Goal: Check status: Check status

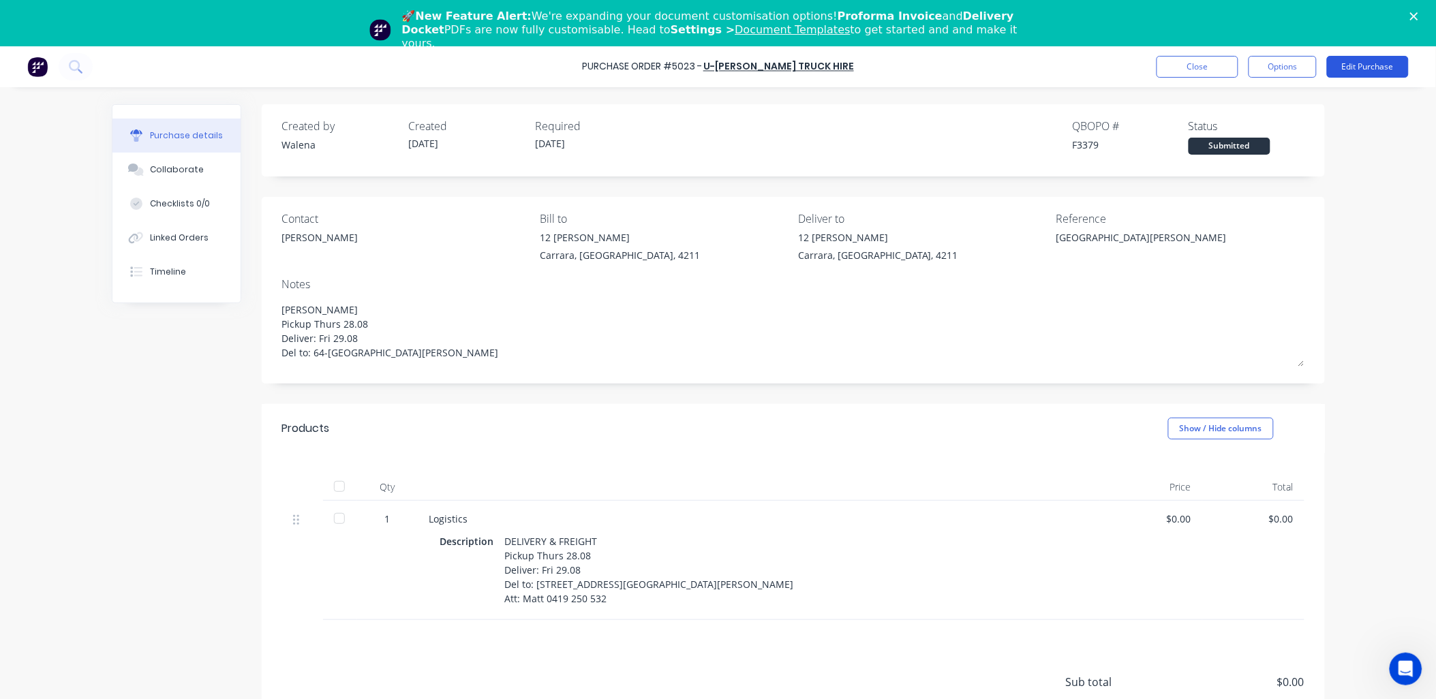
click at [1377, 63] on button "Edit Purchase" at bounding box center [1368, 67] width 82 height 22
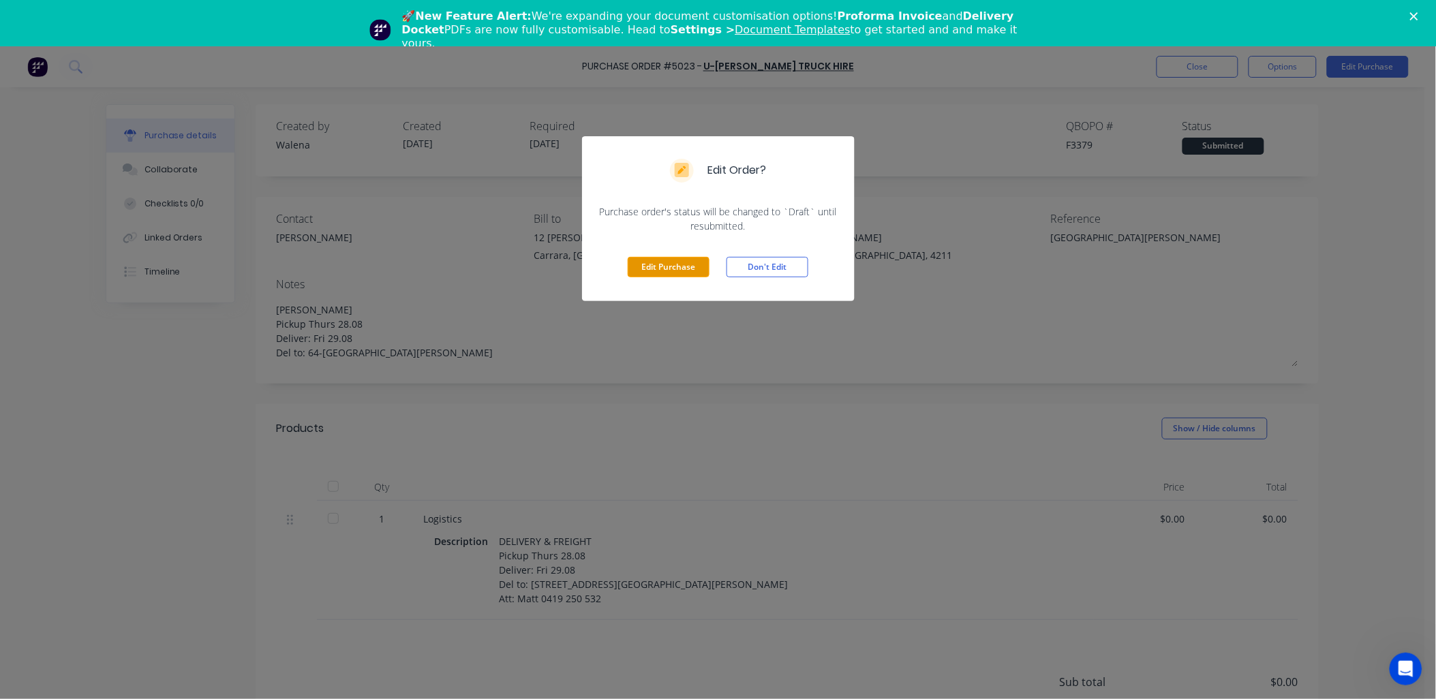
click at [649, 266] on button "Edit Purchase" at bounding box center [669, 267] width 82 height 20
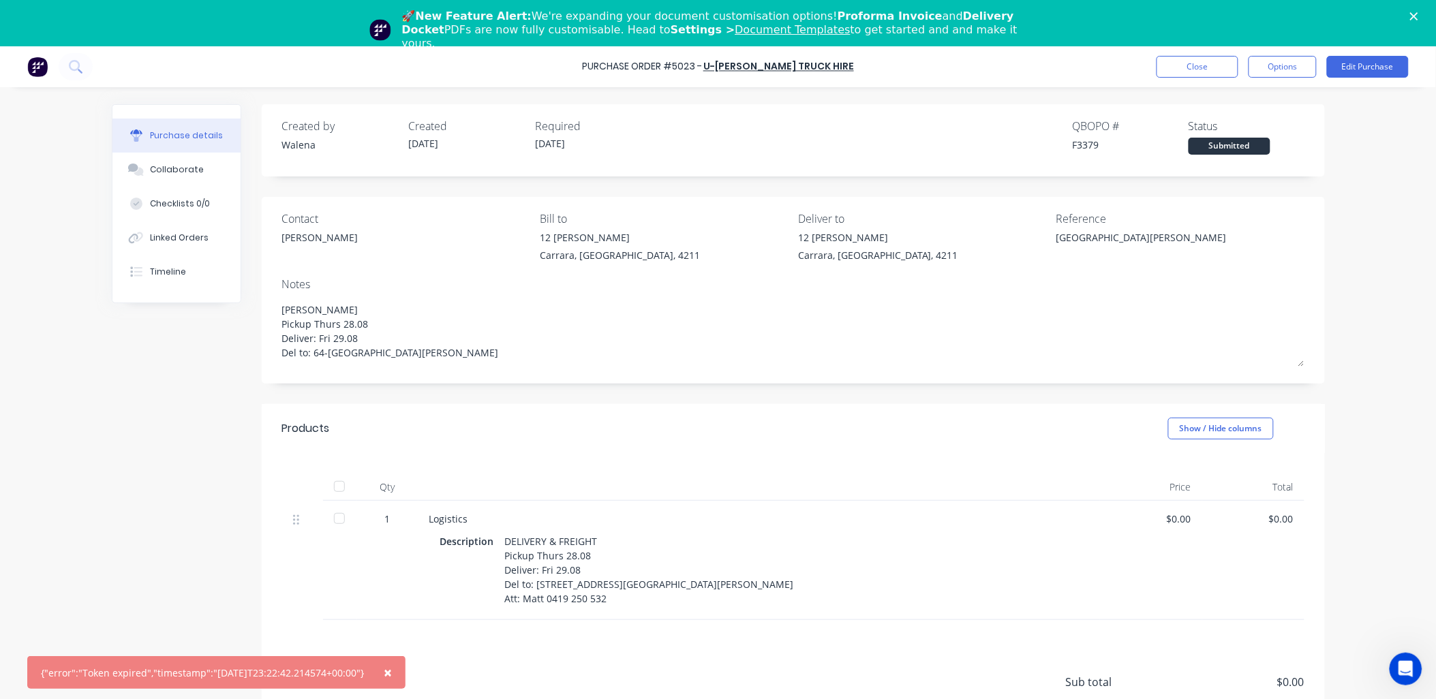
click at [557, 574] on div "DELIVERY & FREIGHT Pickup Thurs 28.08 Deliver: Fri 29.08 Del to: [STREET_ADDRES…" at bounding box center [649, 569] width 289 height 77
click at [556, 568] on div "DELIVERY & FREIGHT Pickup Thurs 28.08 Deliver: Fri 29.08 Del to: [STREET_ADDRES…" at bounding box center [649, 569] width 289 height 77
click at [1378, 65] on button "Edit Purchase" at bounding box center [1368, 67] width 82 height 22
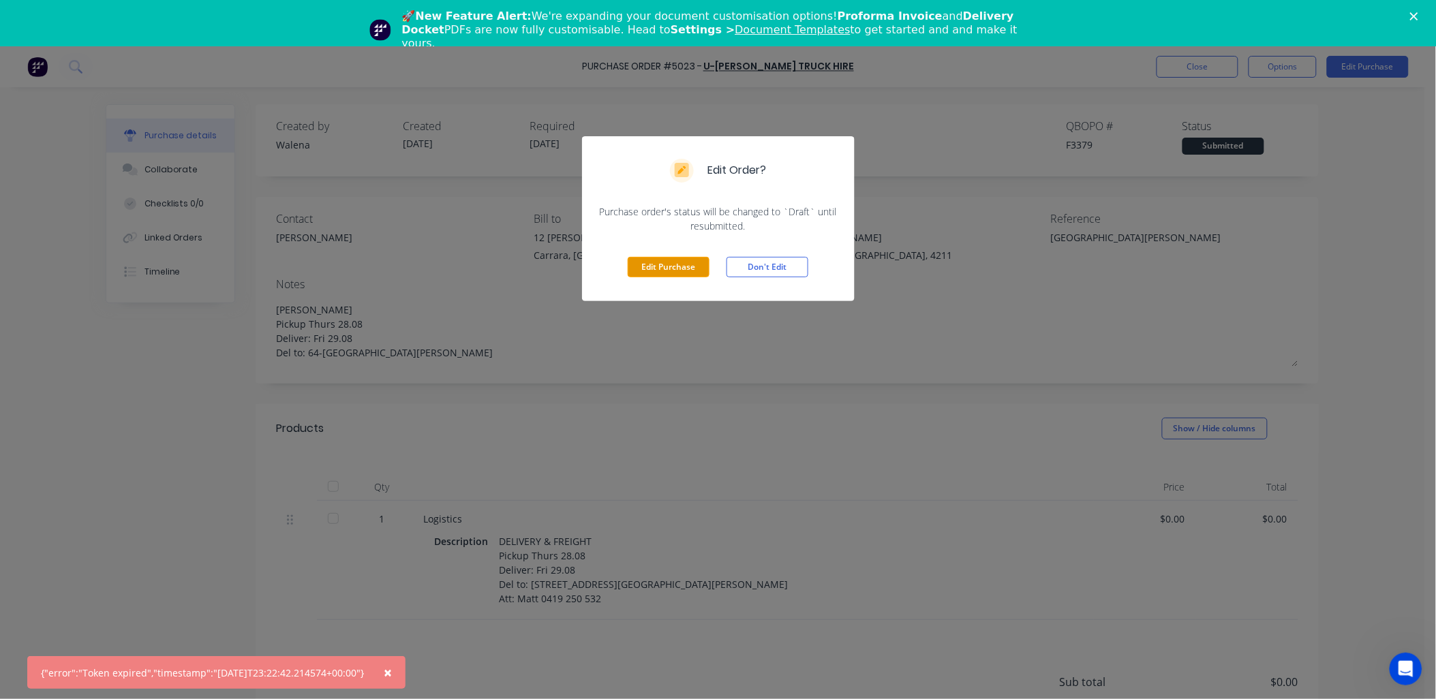
click at [685, 259] on button "Edit Purchase" at bounding box center [669, 267] width 82 height 20
type textarea "x"
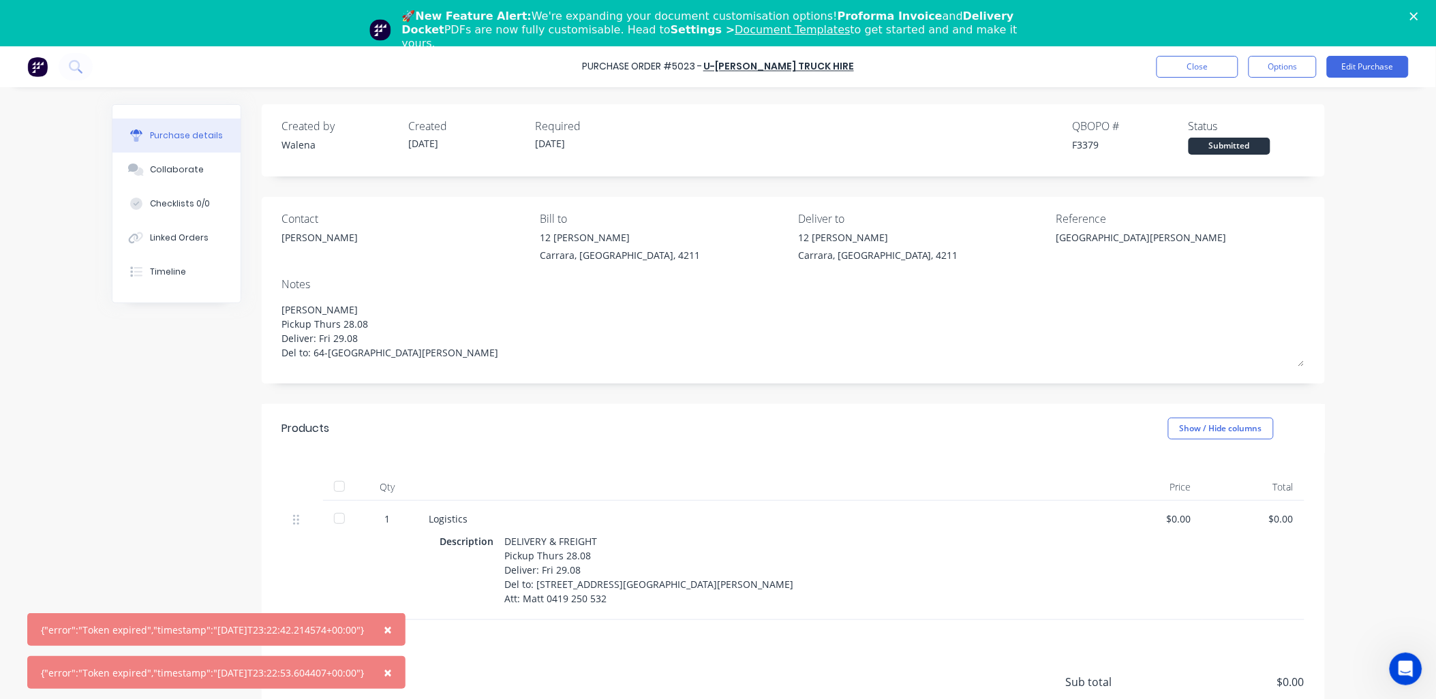
click at [807, 537] on div "Description DELIVERY & FREIGHT Pickup Thurs 28.08 Deliver: Fri 29.08 Del to: [S…" at bounding box center [759, 569] width 638 height 77
click at [617, 613] on div "Logistics Description DELIVERY & FREIGHT Pickup Thurs 28.08 Deliver: Fri 29.08 …" at bounding box center [758, 560] width 681 height 119
drag, startPoint x: 1276, startPoint y: 67, endPoint x: 1276, endPoint y: 60, distance: 6.8
click at [1276, 61] on button "Options" at bounding box center [1282, 67] width 68 height 22
click at [62, 255] on div "× {"error":"Token expired","timestamp":"[DATE]T23:22:42.214574+00:00"} × {"erro…" at bounding box center [718, 395] width 1436 height 699
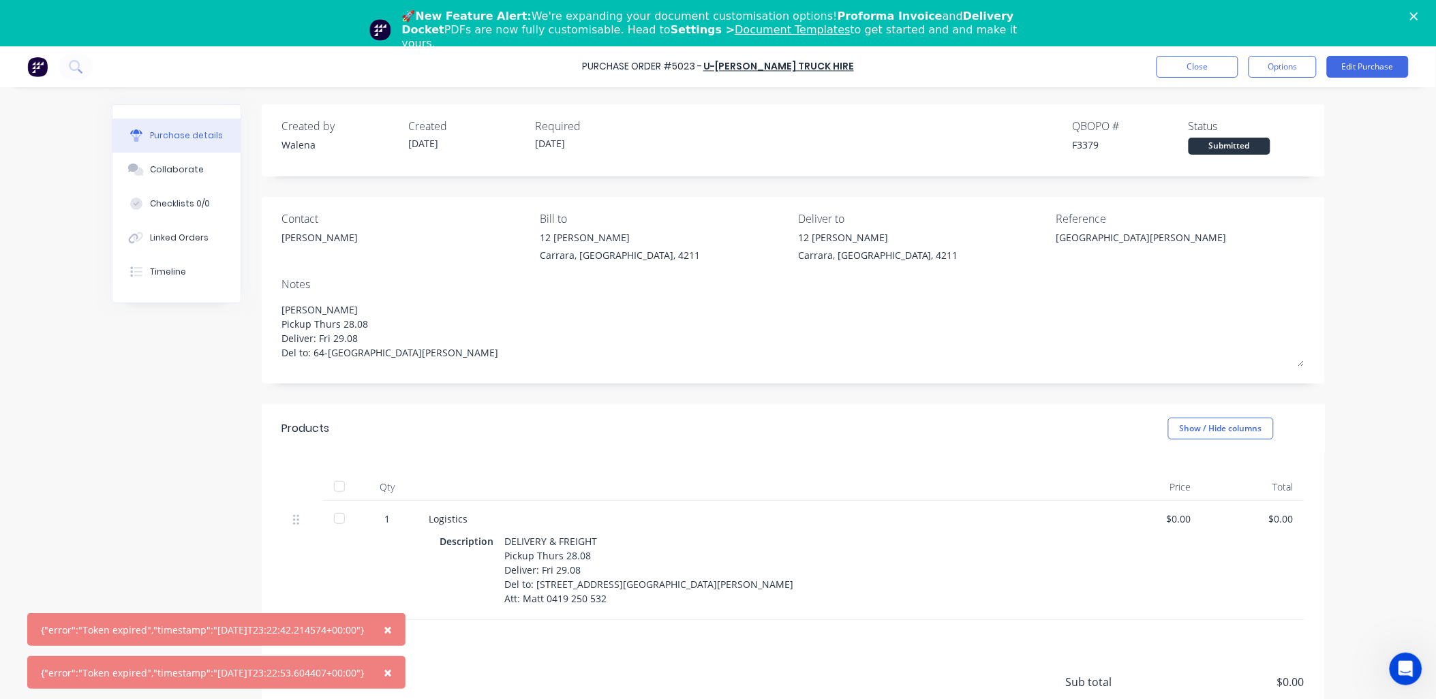
click at [1418, 18] on icon "Close" at bounding box center [1414, 16] width 8 height 8
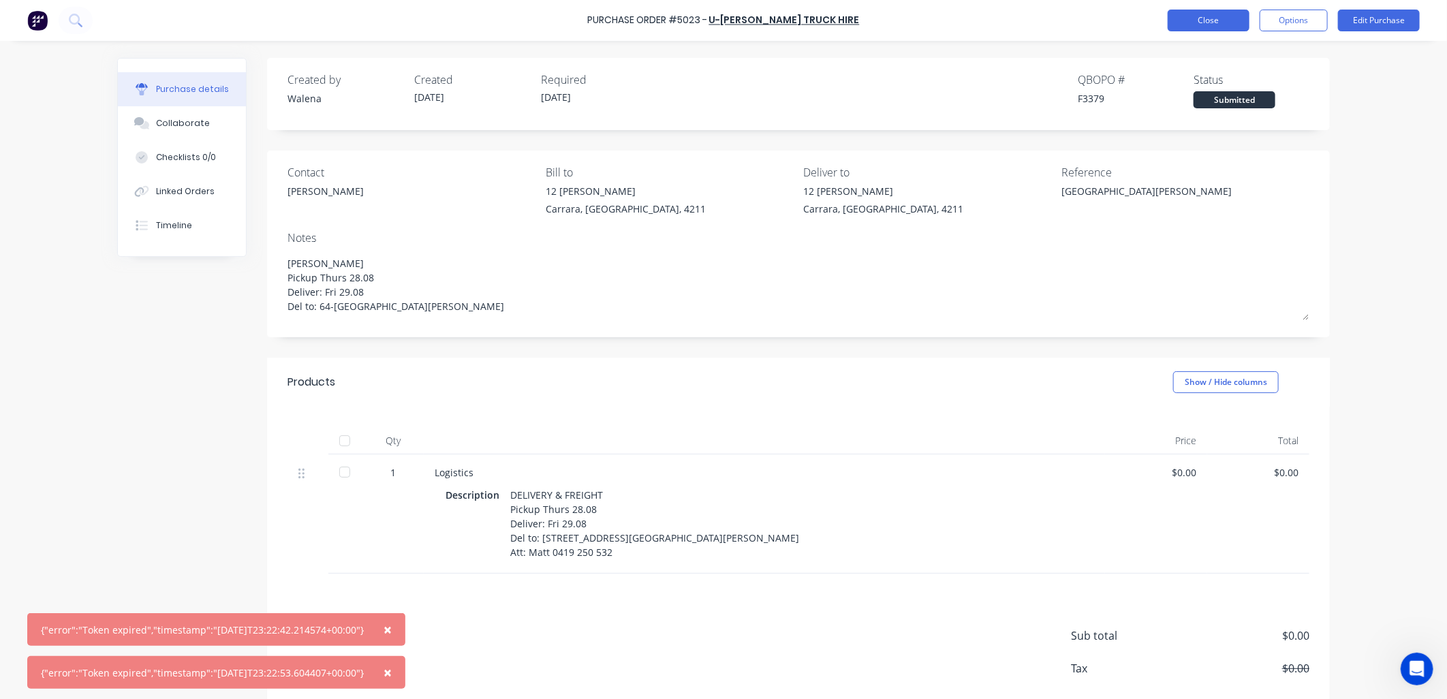
click at [1216, 19] on button "Close" at bounding box center [1209, 21] width 82 height 22
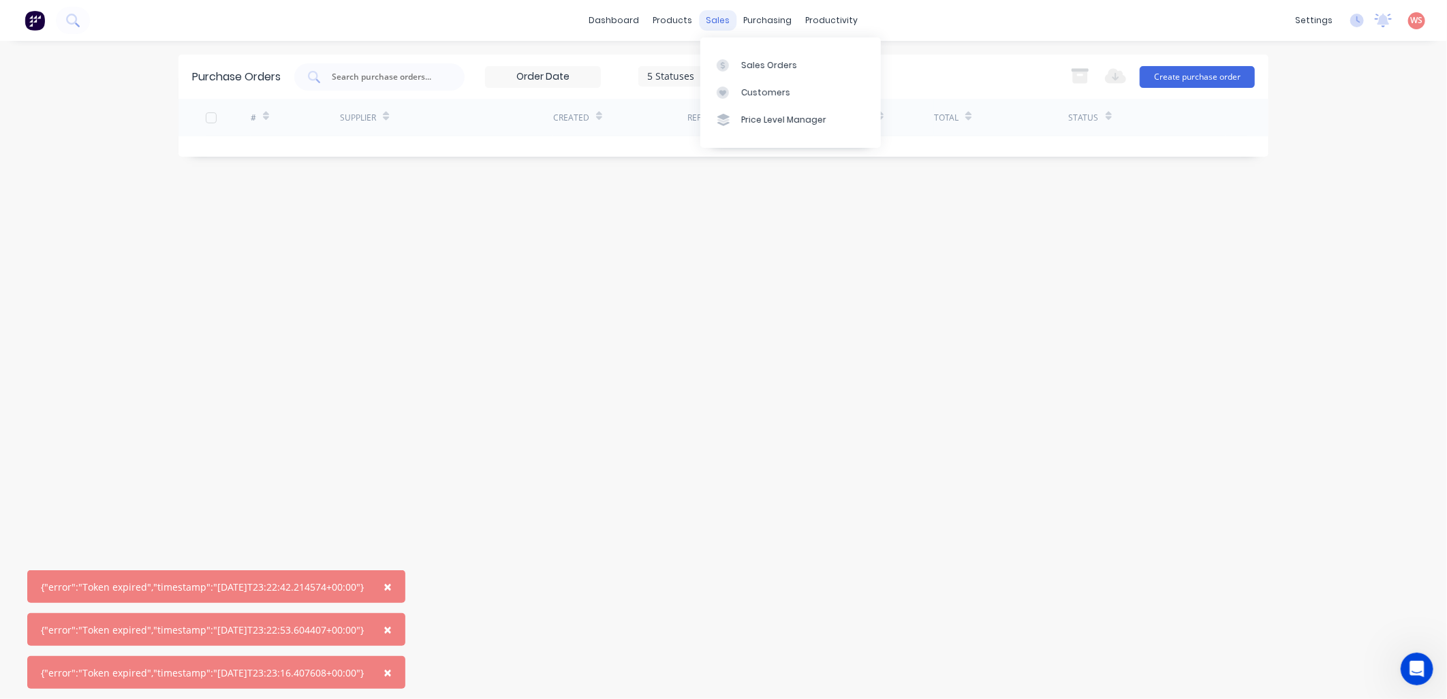
click at [722, 24] on div "sales" at bounding box center [718, 20] width 37 height 20
click at [392, 585] on span "×" at bounding box center [388, 586] width 8 height 19
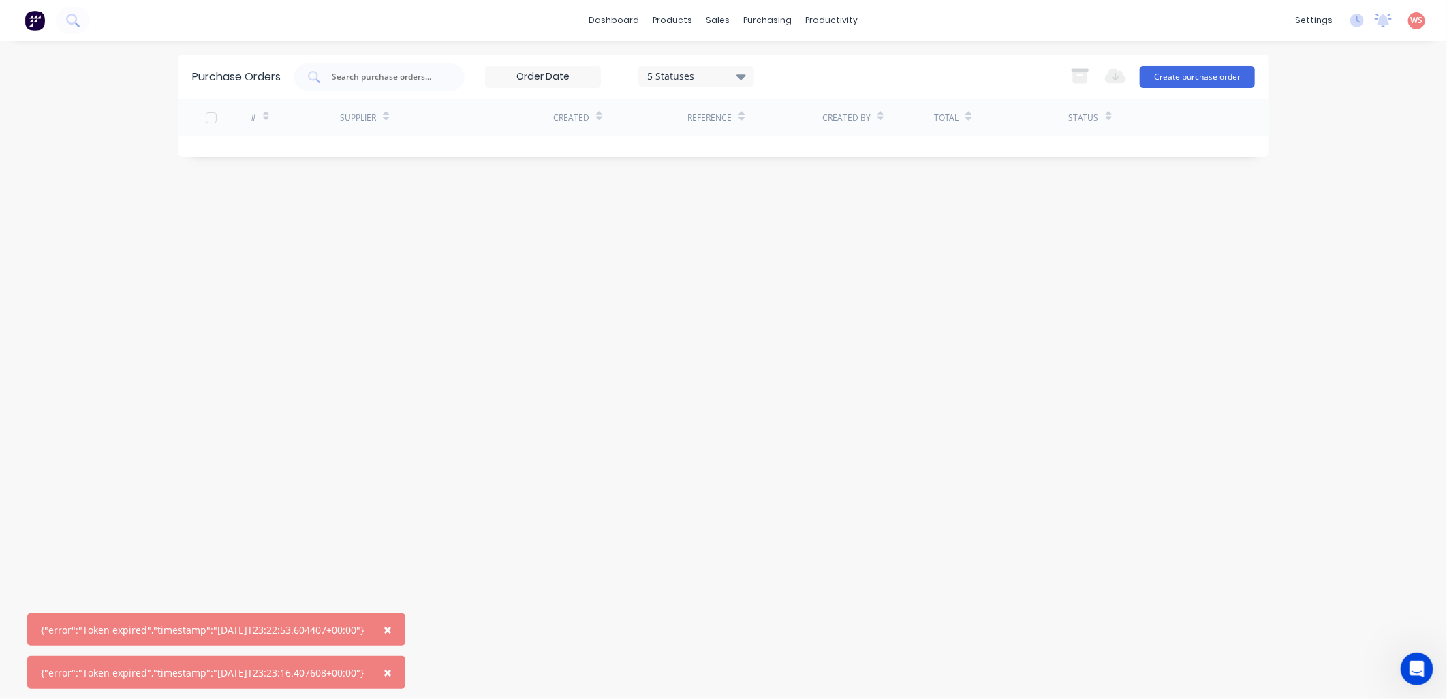
click at [395, 632] on button "×" at bounding box center [387, 629] width 35 height 33
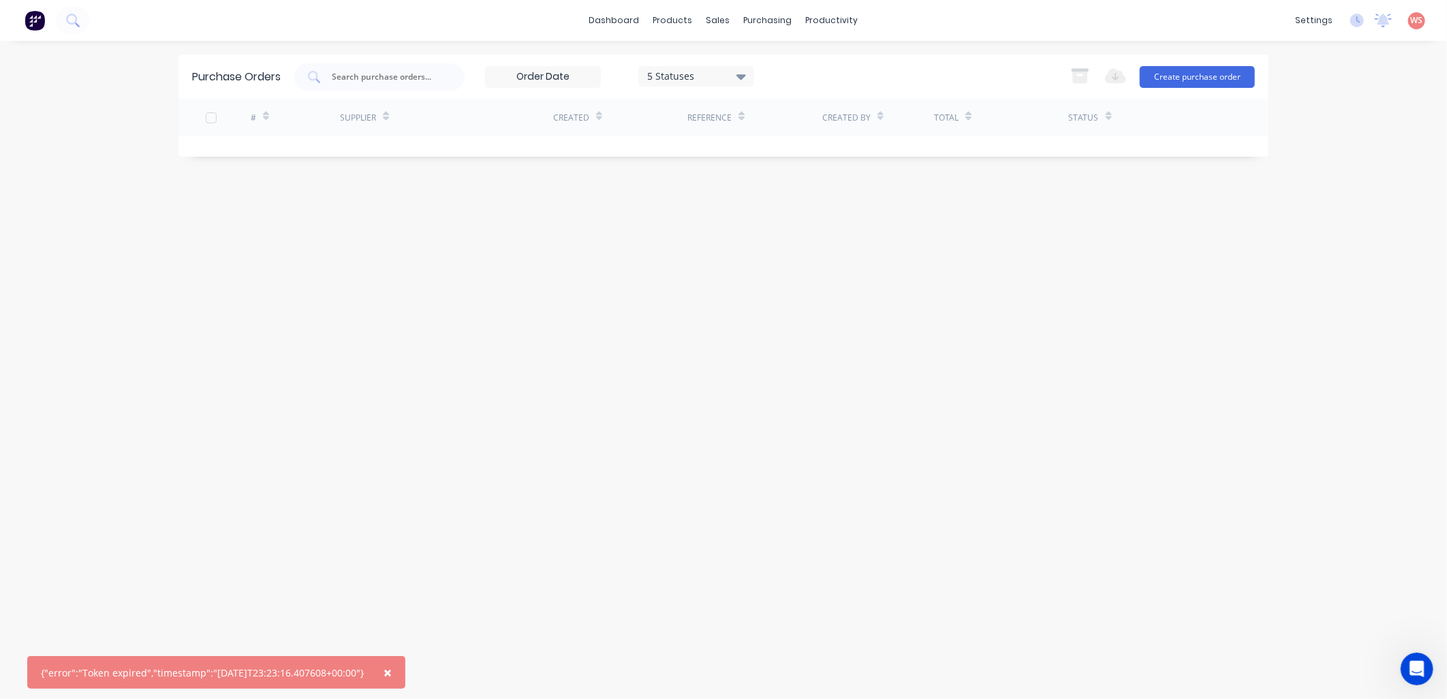
click at [392, 673] on span "×" at bounding box center [388, 672] width 8 height 19
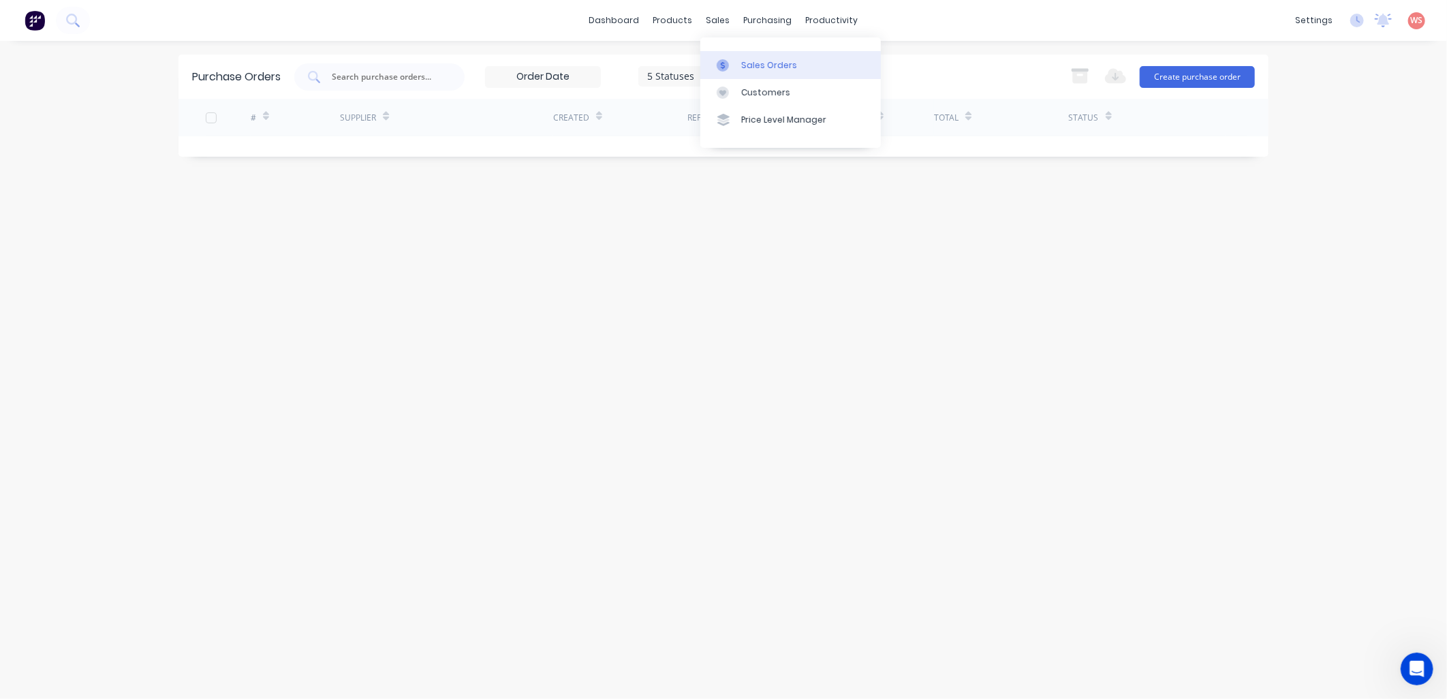
click at [753, 57] on link "Sales Orders" at bounding box center [790, 64] width 181 height 27
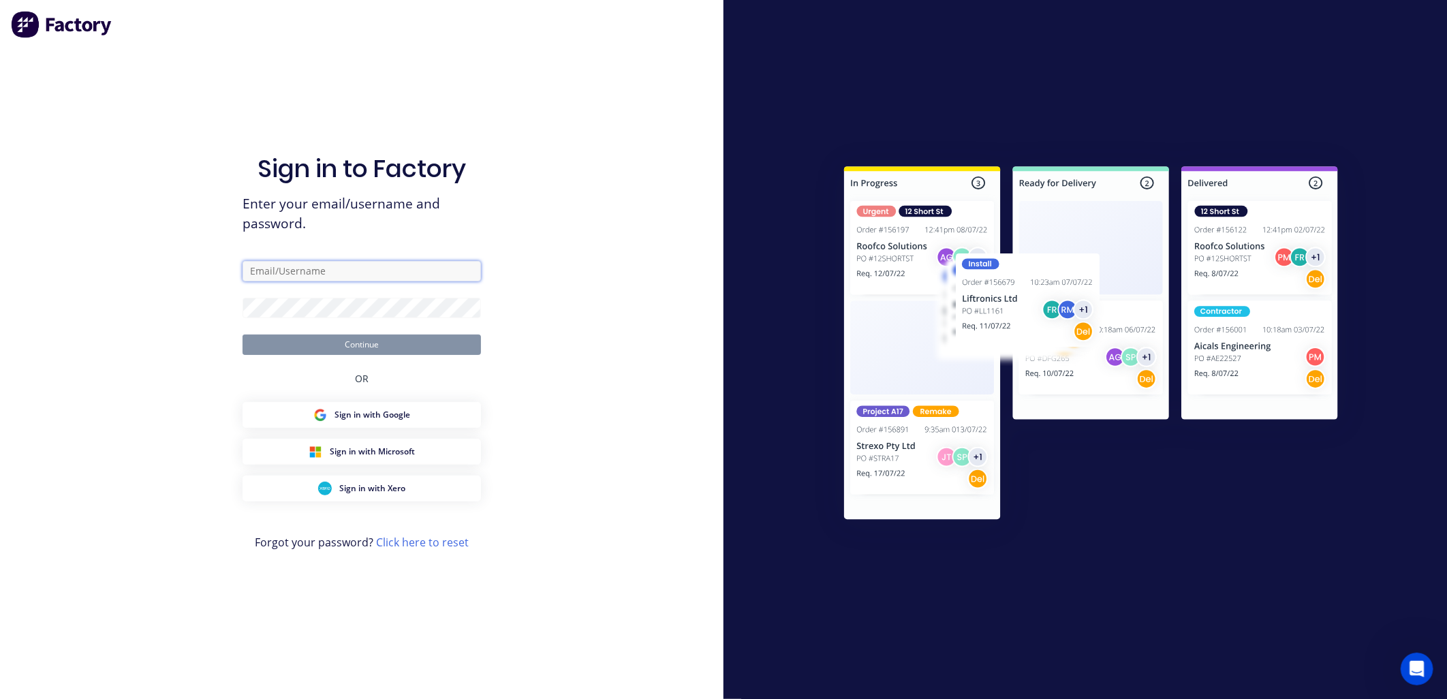
type input "[EMAIL_ADDRESS][DOMAIN_NAME]"
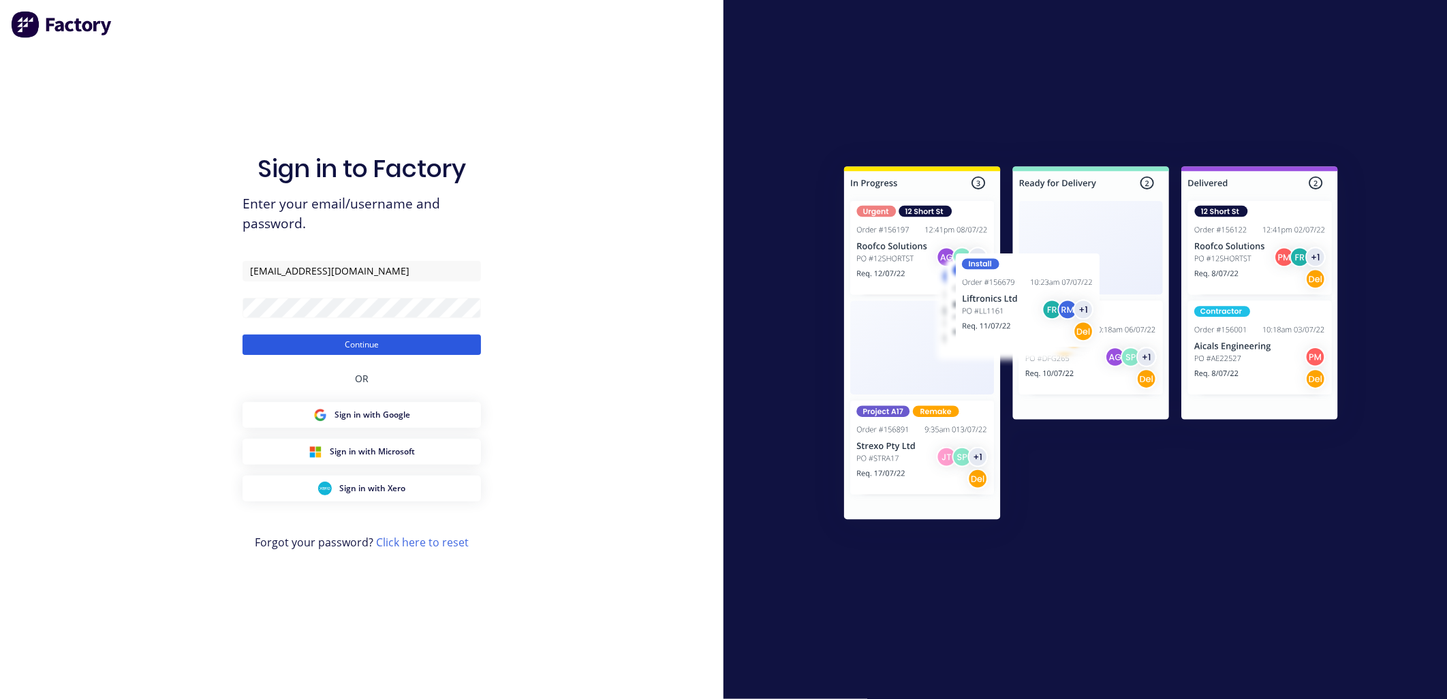
click at [410, 348] on button "Continue" at bounding box center [362, 345] width 238 height 20
drag, startPoint x: 278, startPoint y: 268, endPoint x: 227, endPoint y: 268, distance: 51.1
click at [227, 268] on div "Sign in to Factory Enter your email/username and password. walena@aasteelworks.…" at bounding box center [362, 349] width 724 height 699
type input "projects@aasteelworks.com"
click at [145, 323] on div "Sign in to Factory Enter your email/username and password. projects@aasteelwork…" at bounding box center [362, 349] width 724 height 699
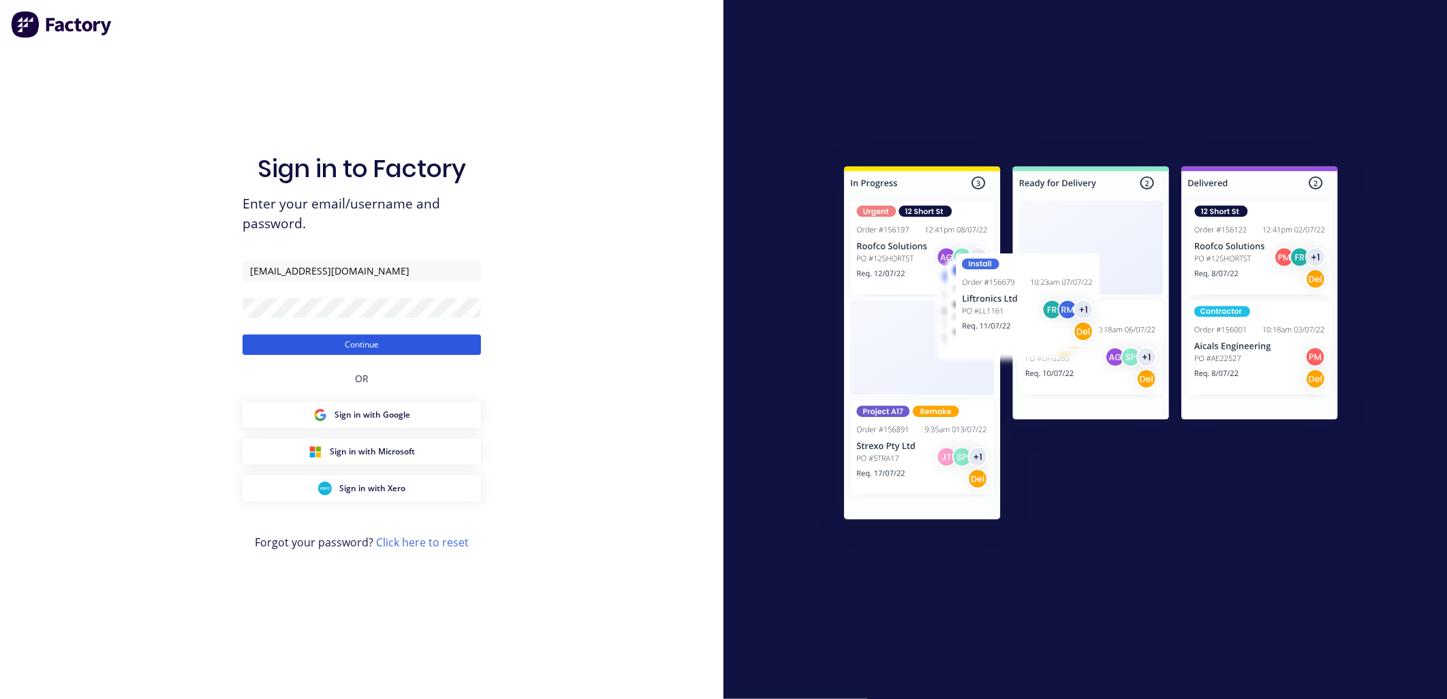
click at [390, 336] on button "Continue" at bounding box center [362, 345] width 238 height 20
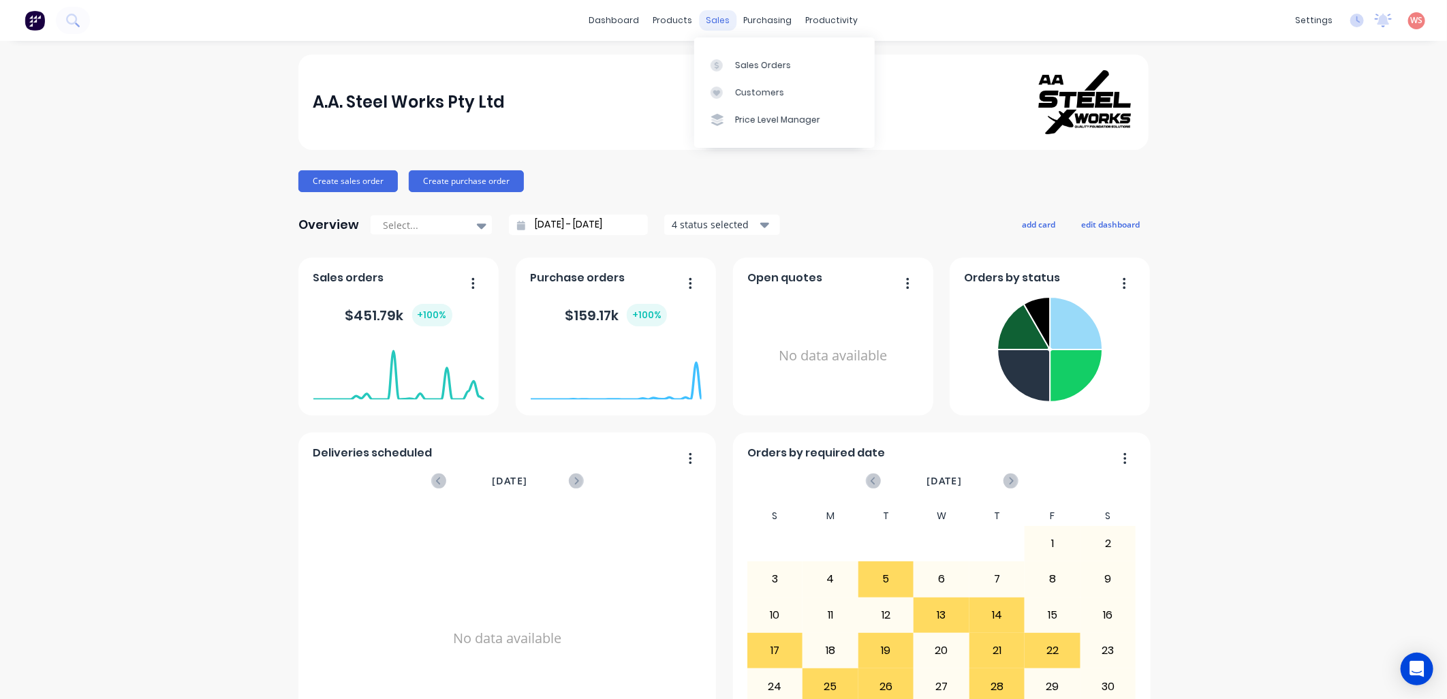
click at [711, 22] on div "sales" at bounding box center [718, 20] width 37 height 20
click at [747, 72] on link "Sales Orders" at bounding box center [784, 64] width 181 height 27
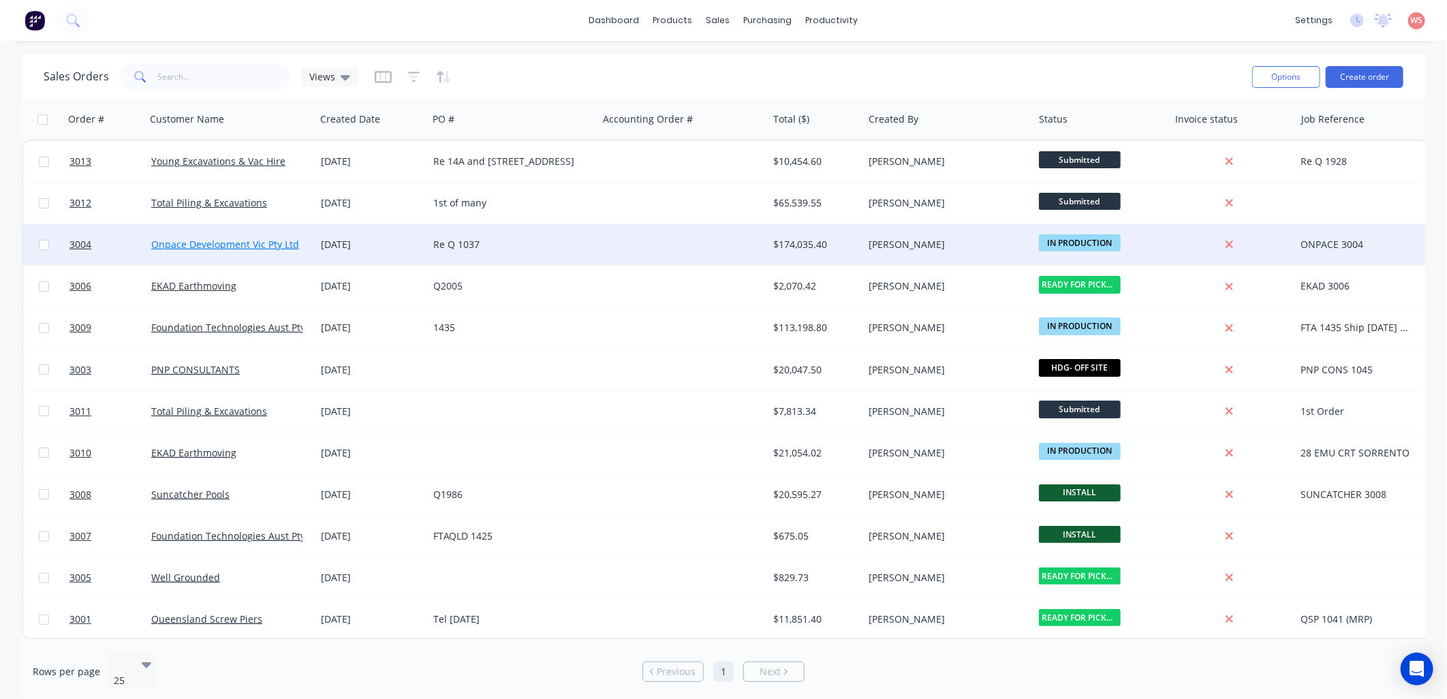
click at [206, 246] on link "Onpace Development Vic Pty Ltd" at bounding box center [225, 244] width 148 height 13
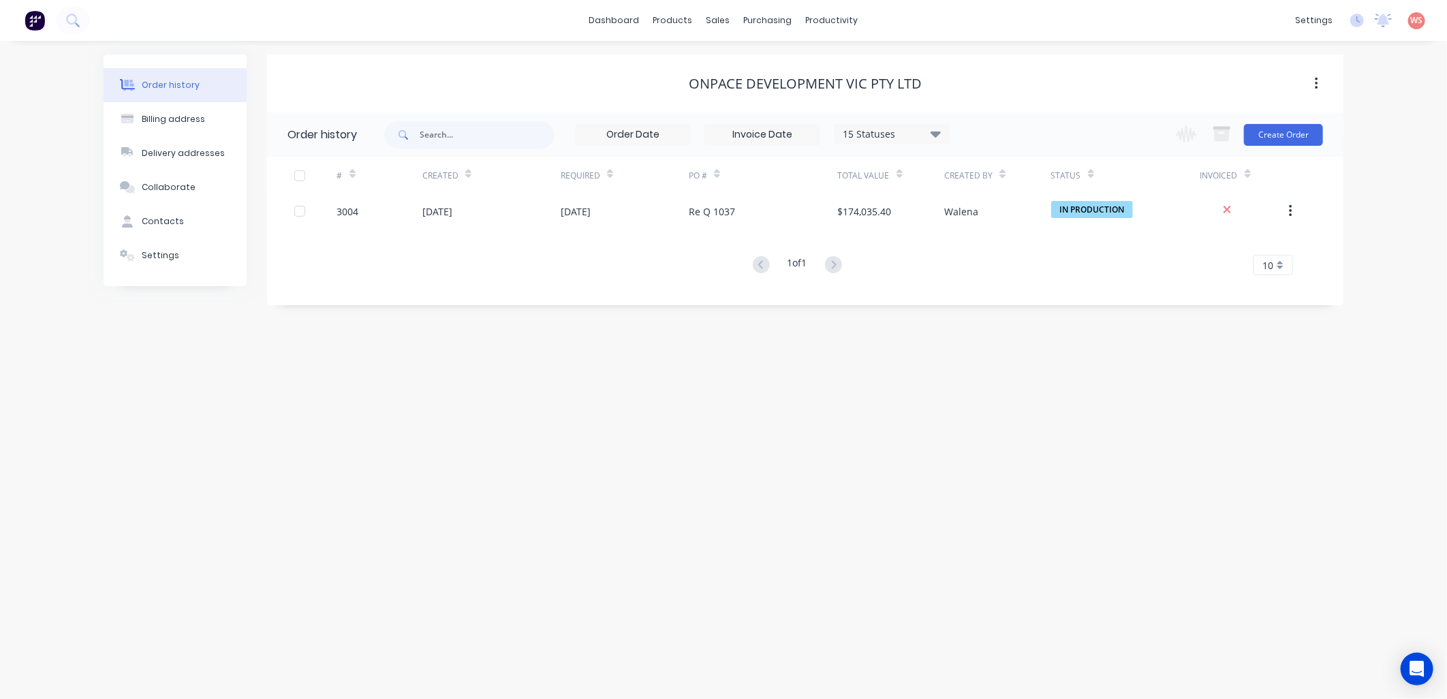
click at [1321, 84] on button "button" at bounding box center [1317, 84] width 32 height 25
click at [1318, 87] on button "button" at bounding box center [1317, 84] width 32 height 25
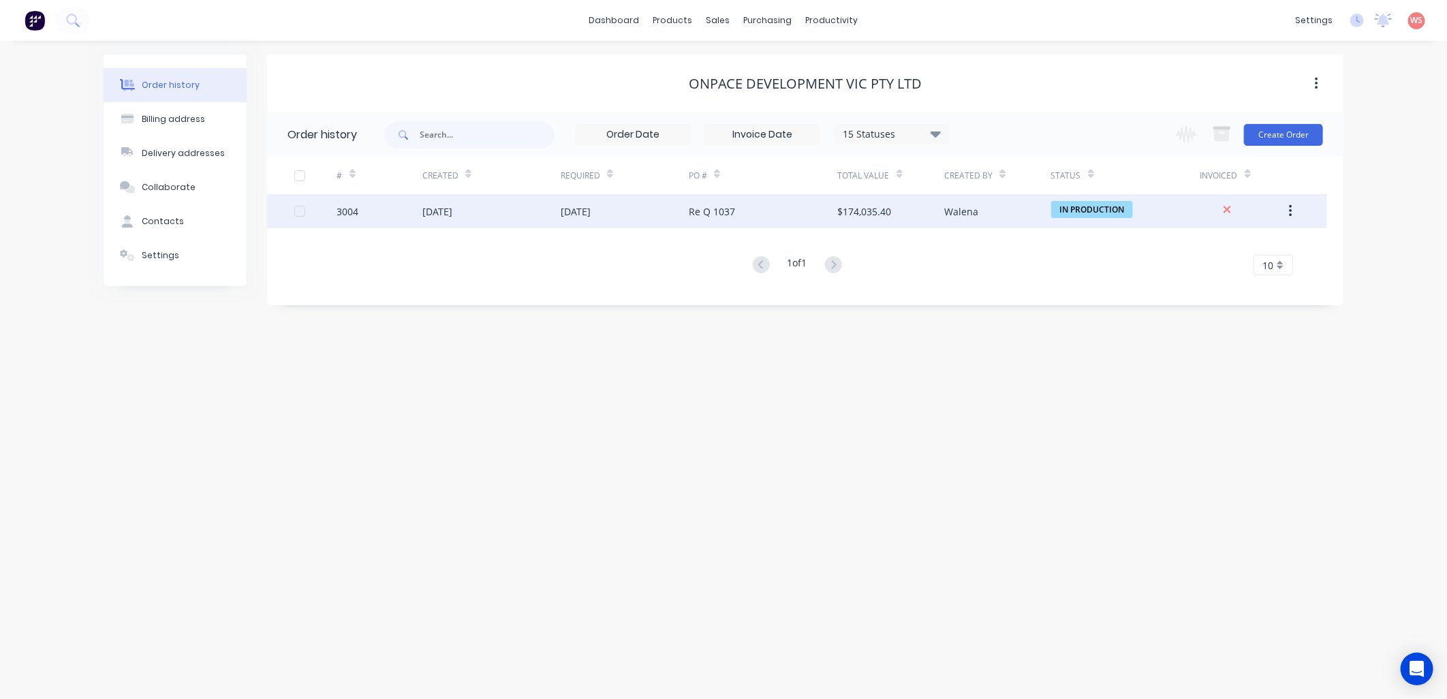
click at [454, 200] on div "11 Aug 2025" at bounding box center [491, 211] width 138 height 34
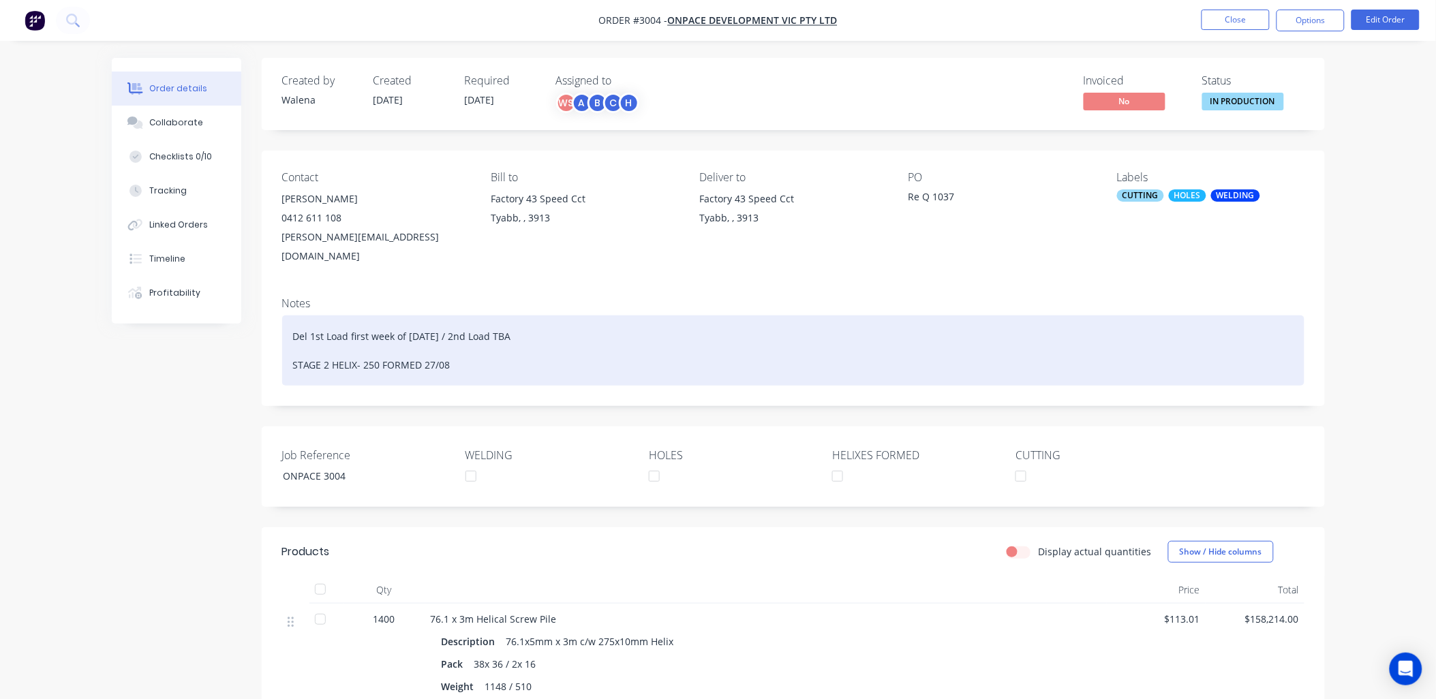
drag, startPoint x: 471, startPoint y: 348, endPoint x: 467, endPoint y: 362, distance: 14.0
click at [467, 362] on div "Del 1st Load first week of Sept 2025 / 2nd Load TBA STAGE 2 HELIX- 250 FORMED 2…" at bounding box center [793, 350] width 1022 height 70
drag, startPoint x: 459, startPoint y: 343, endPoint x: 290, endPoint y: 353, distance: 168.6
click at [290, 353] on div "Del 1st Load first week of Sept 2025 / 2nd Load TBA STAGE 2 HELIX- 250 FORMED 2…" at bounding box center [793, 350] width 1022 height 70
click at [442, 321] on div "Del 1st Load first week of Sept 2025 / 2nd Load TBA STAGE 2 HELIX- 250 FORMED 2…" at bounding box center [793, 350] width 1022 height 70
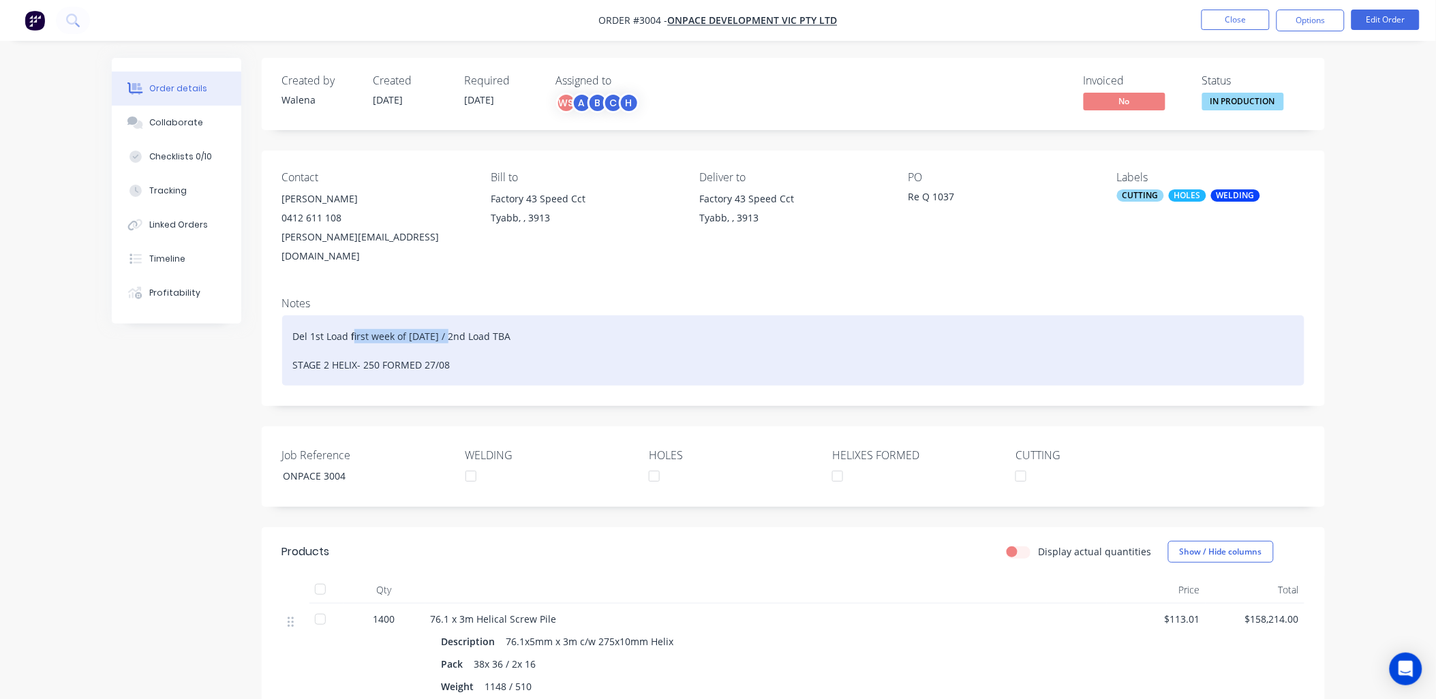
drag, startPoint x: 451, startPoint y: 318, endPoint x: 352, endPoint y: 316, distance: 98.8
click at [352, 316] on div "Del 1st Load first week of Sept 2025 / 2nd Load TBA STAGE 2 HELIX- 250 FORMED 2…" at bounding box center [793, 350] width 1022 height 70
click at [462, 351] on div "Del 1st Load Ship 01.09.25 / 2nd Load TBA STAGE 2 HELIX- 250 FORMED 27/08" at bounding box center [793, 350] width 1022 height 70
drag, startPoint x: 327, startPoint y: 350, endPoint x: 291, endPoint y: 352, distance: 36.2
click at [293, 354] on div "Del 1st Load Ship 01.09.25 / 2nd Load TBA STAGE 2 HELIX- 250 FORMED 27/08" at bounding box center [793, 350] width 1022 height 70
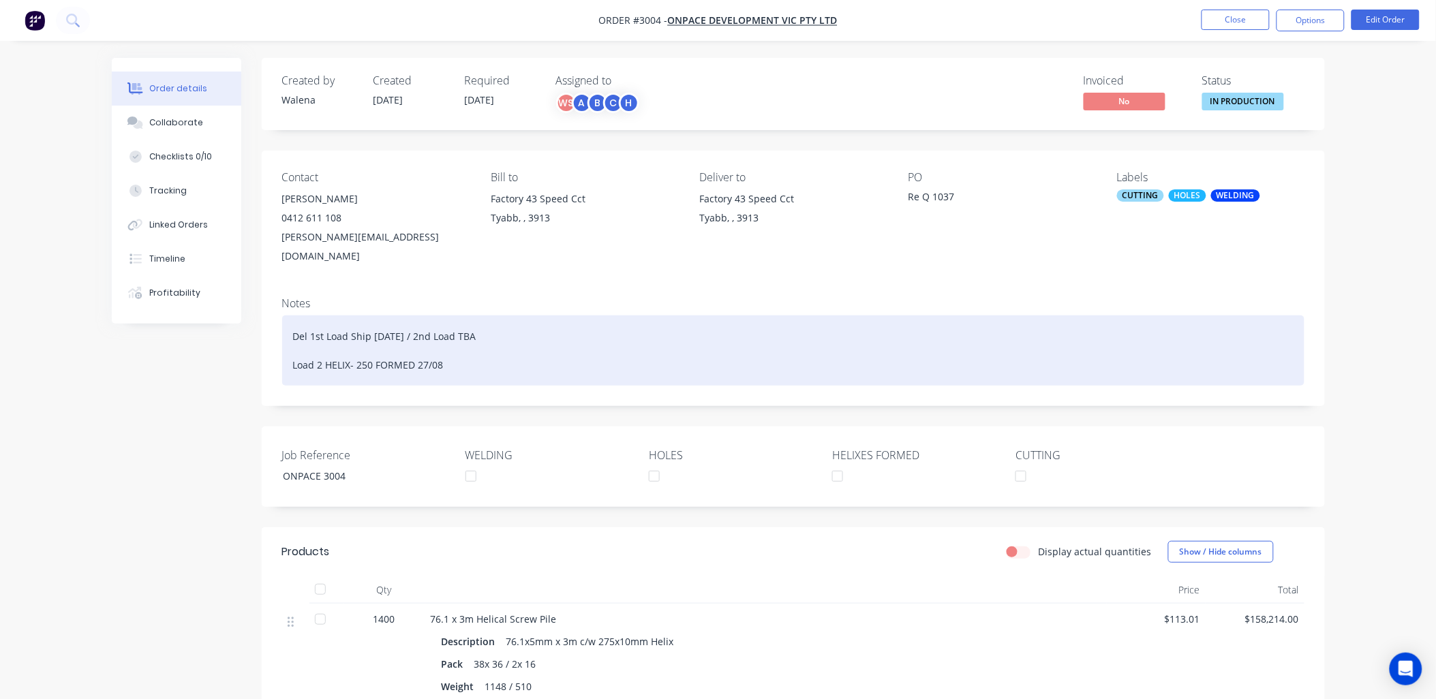
click at [645, 331] on div "Del 1st Load Ship 01.09.25 / 2nd Load TBA Load 2 HELIX- 250 FORMED 27/08" at bounding box center [793, 350] width 1022 height 70
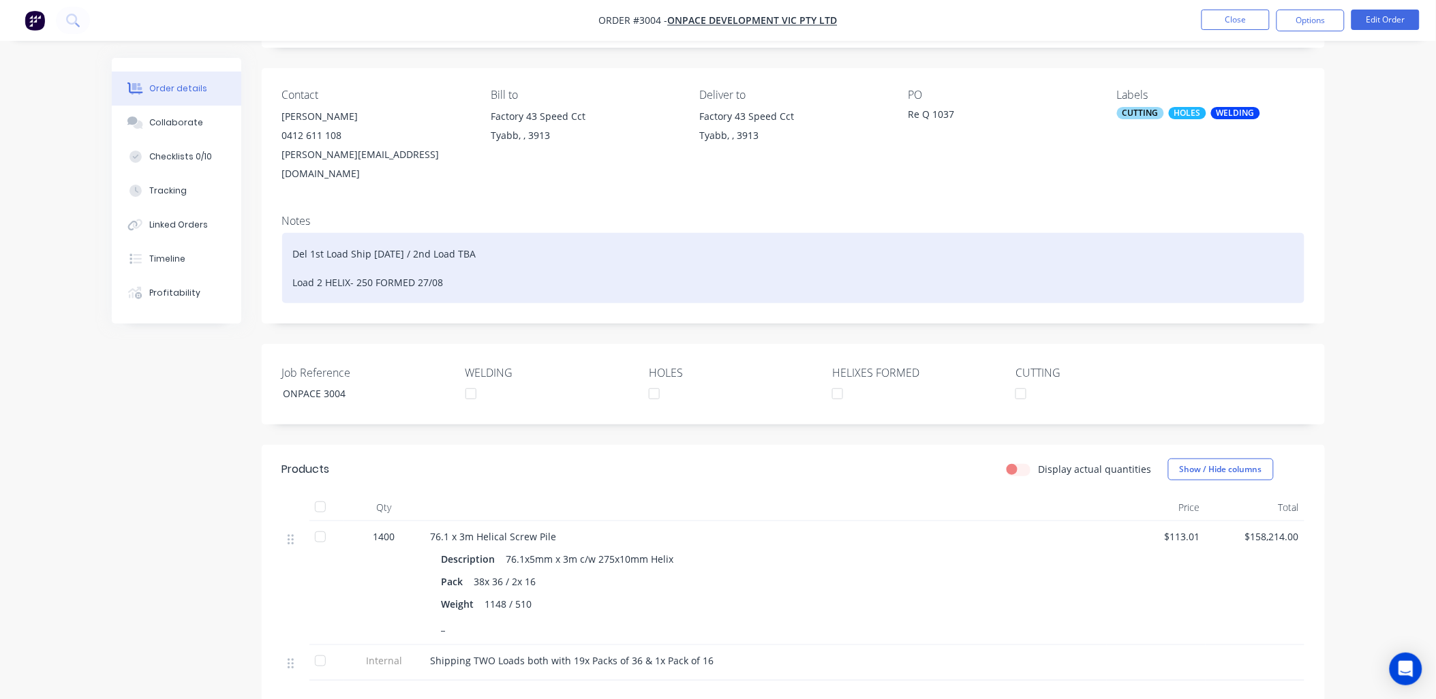
scroll to position [202, 0]
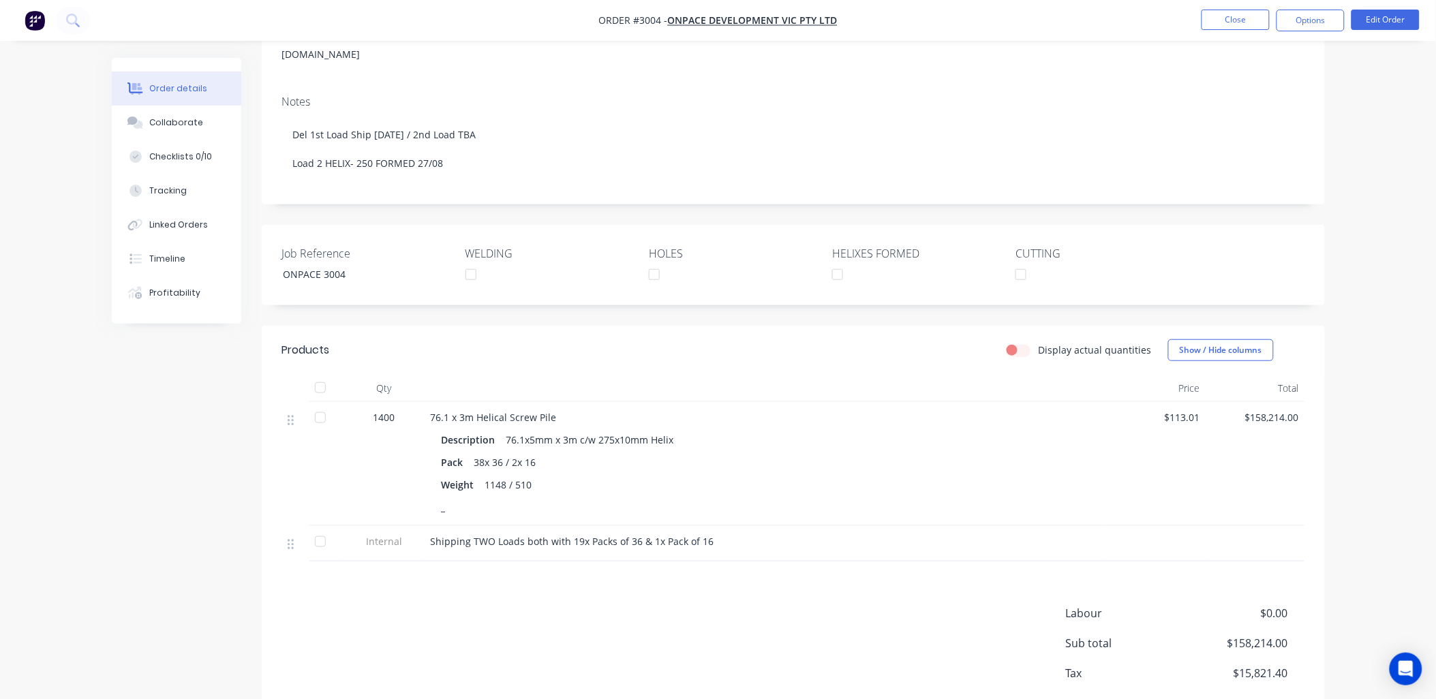
click at [18, 512] on div "Order details Collaborate Checklists 0/10 Tracking Linked Orders Timeline Profi…" at bounding box center [718, 286] width 1436 height 976
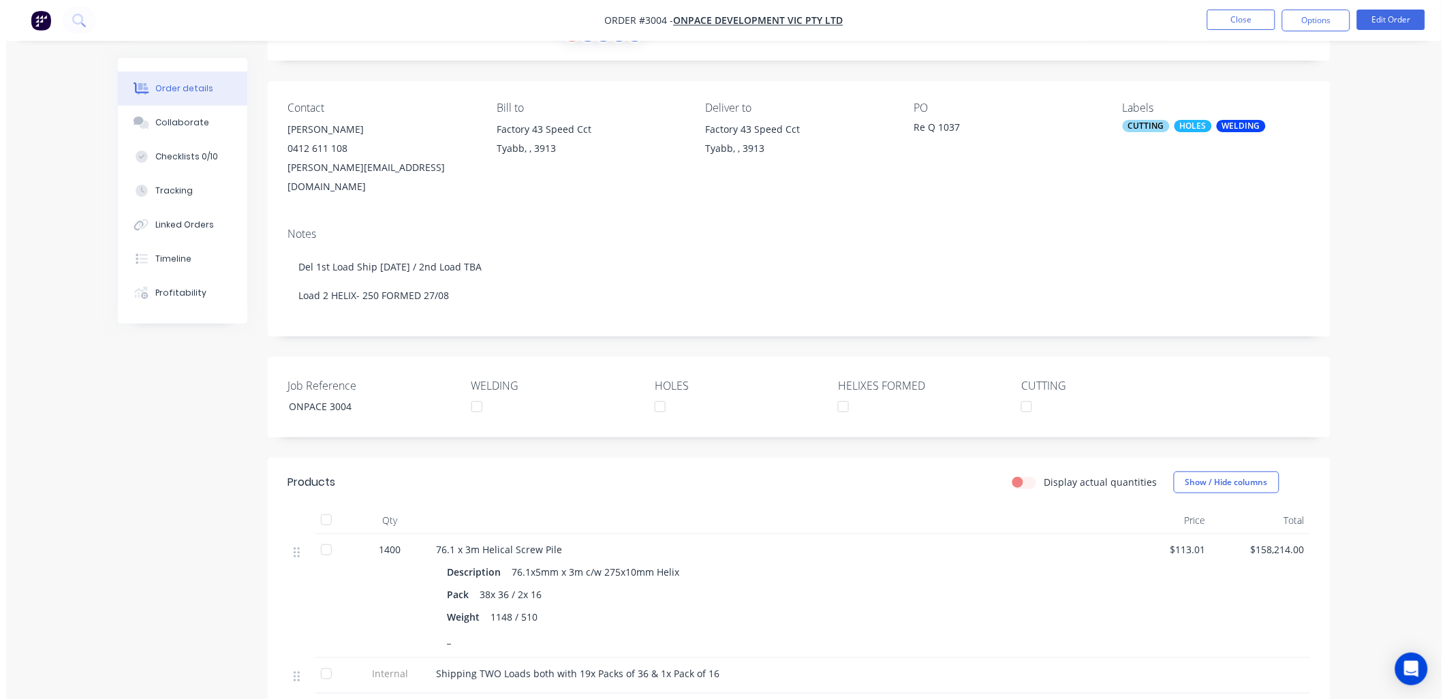
scroll to position [0, 0]
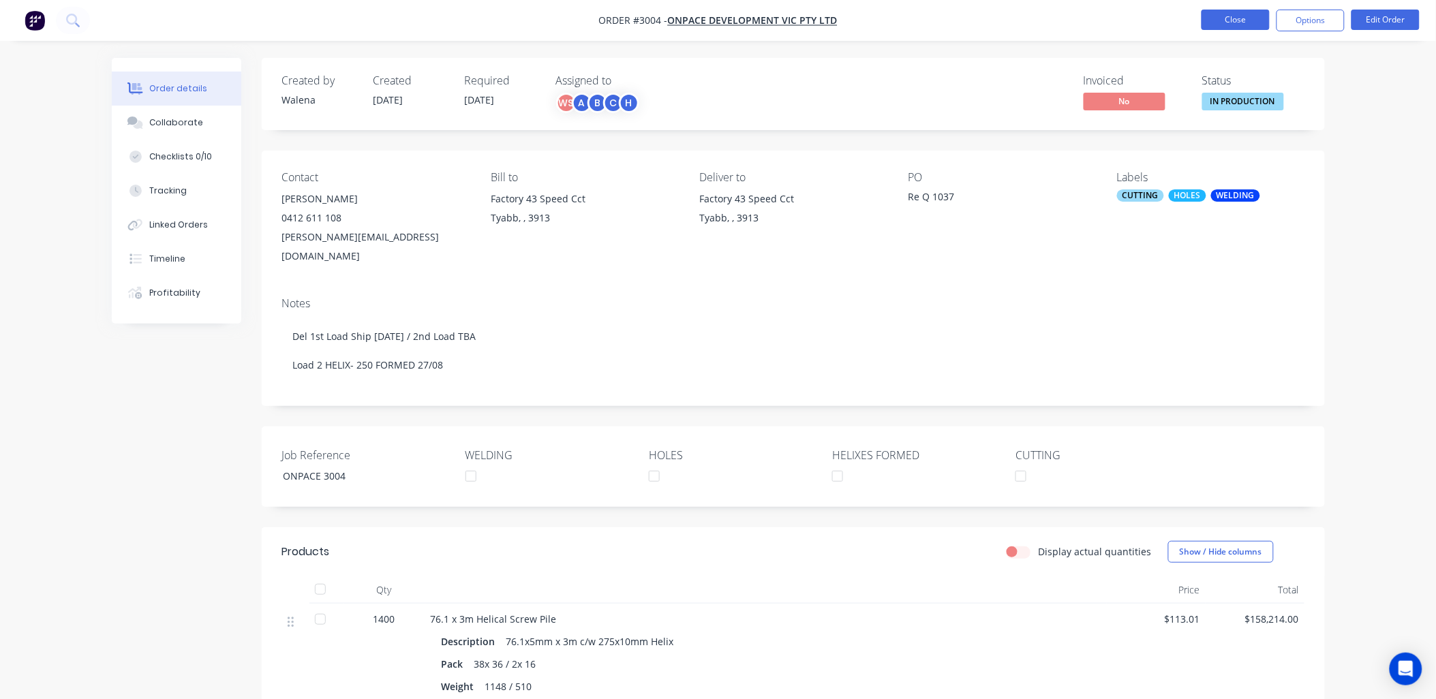
click at [1227, 22] on button "Close" at bounding box center [1235, 20] width 68 height 20
